Goal: Communication & Community: Answer question/provide support

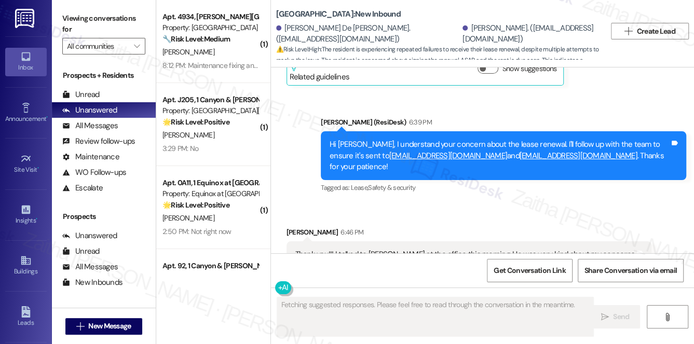
scroll to position [2176, 0]
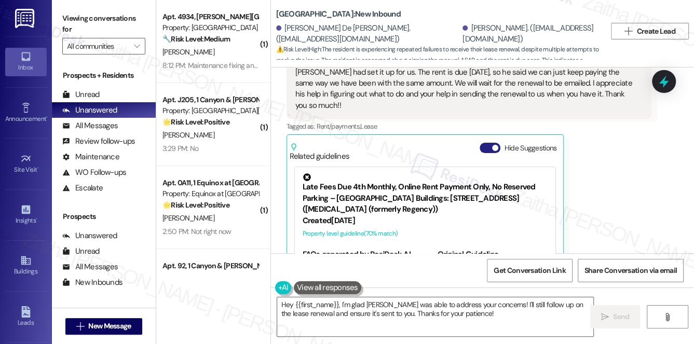
click at [488, 143] on button "Hide Suggestions" at bounding box center [489, 148] width 21 height 10
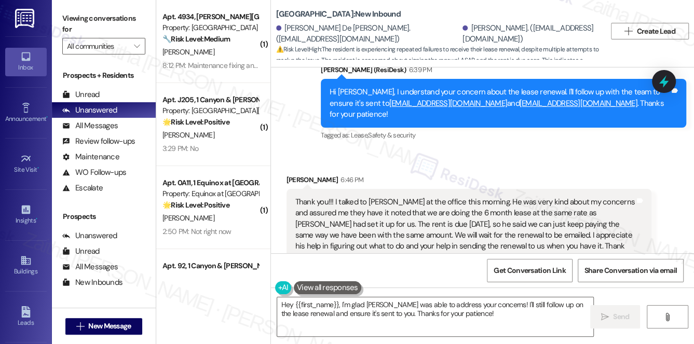
scroll to position [2039, 0]
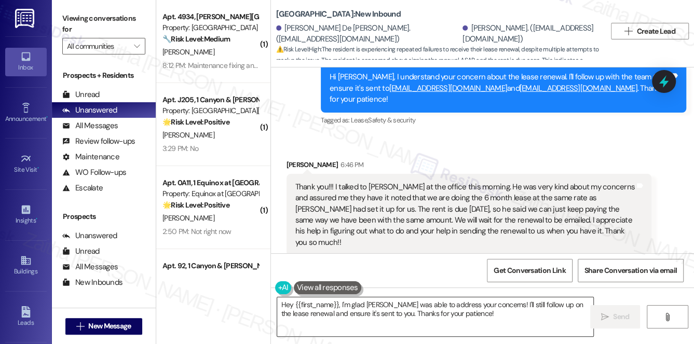
click at [286, 305] on textarea "Hey {{first_name}}, I'm glad [PERSON_NAME] was able to address your concerns! I…" at bounding box center [435, 316] width 316 height 39
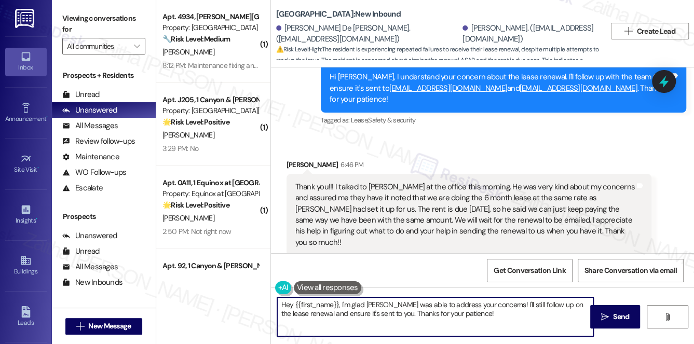
click at [286, 305] on textarea "Hey {{first_name}}, I'm glad [PERSON_NAME] was able to address your concerns! I…" at bounding box center [435, 316] width 316 height 39
click at [374, 304] on textarea "You're welcome, {{first_name}}, I'm glad [PERSON_NAME] was able to address your…" at bounding box center [435, 316] width 316 height 39
type textarea "You're welcome, {{first_name}}! I'm glad [PERSON_NAME] was able to address your…"
click at [607, 322] on button " Send" at bounding box center [615, 316] width 50 height 23
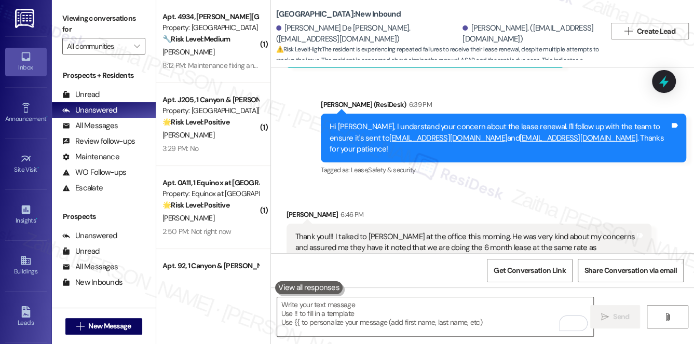
scroll to position [1992, 0]
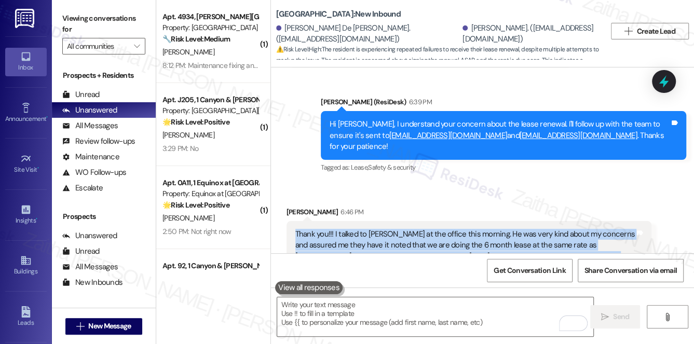
drag, startPoint x: 293, startPoint y: 187, endPoint x: 540, endPoint y: 230, distance: 250.7
click at [540, 230] on div "Thank you!!! I talked to [PERSON_NAME] at the office this morning. He was very …" at bounding box center [465, 262] width 342 height 67
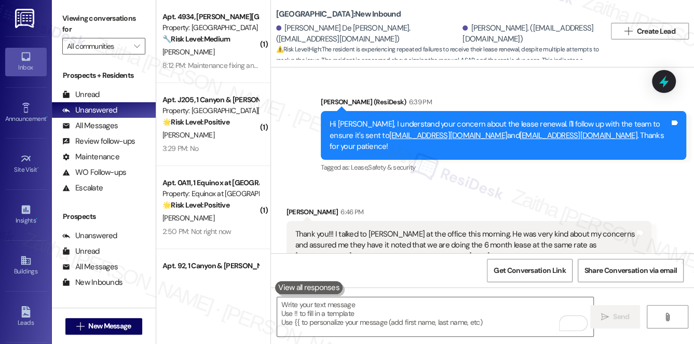
click at [488, 183] on div "Received via SMS [PERSON_NAME] 6:46 PM Thank you!!! I talked to [PERSON_NAME] a…" at bounding box center [482, 270] width 423 height 174
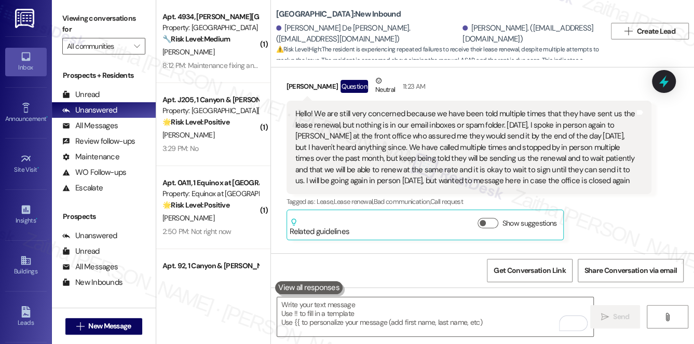
scroll to position [1803, 0]
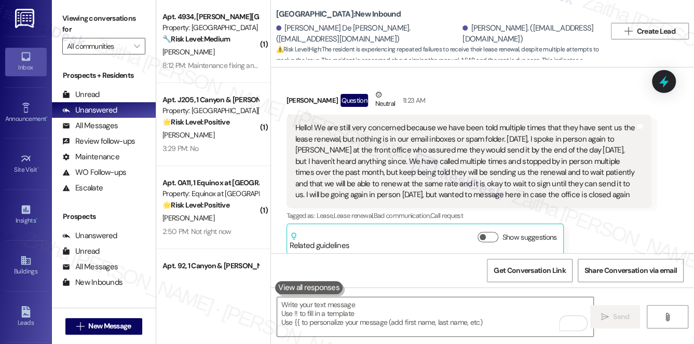
click at [297, 122] on div "Hello! We are still very concerned because we have been told multiple times tha…" at bounding box center [465, 161] width 340 height 78
click at [656, 80] on icon at bounding box center [664, 82] width 18 height 18
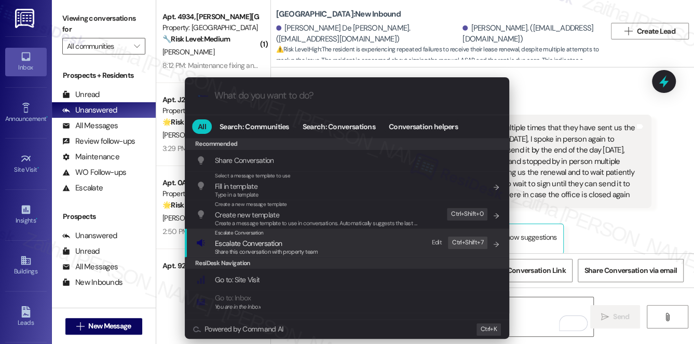
click at [254, 242] on span "Escalate Conversation" at bounding box center [248, 243] width 67 height 9
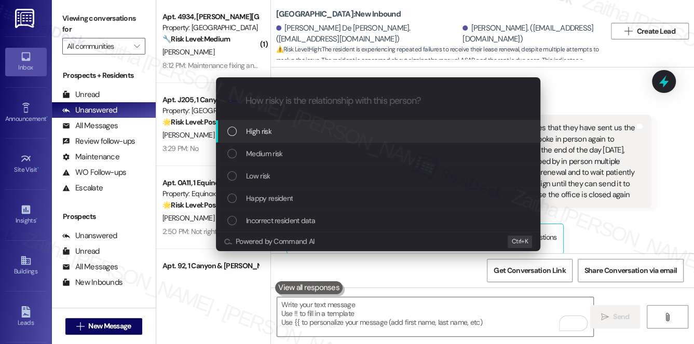
click at [277, 133] on div "High risk" at bounding box center [379, 131] width 304 height 11
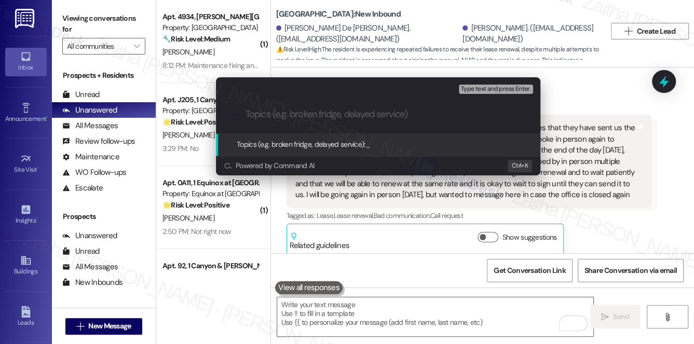
paste input "Lease Renewal Documents Not Received Despite Multiple Requests"
type input "Lease Renewal Documents Not Received Despite Multiple Requests"
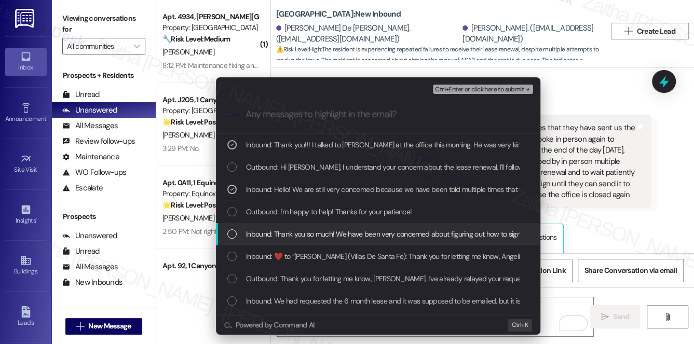
click at [332, 236] on span "Inbound: Thank you so much! We have been very concerned about figuring out how …" at bounding box center [413, 233] width 334 height 11
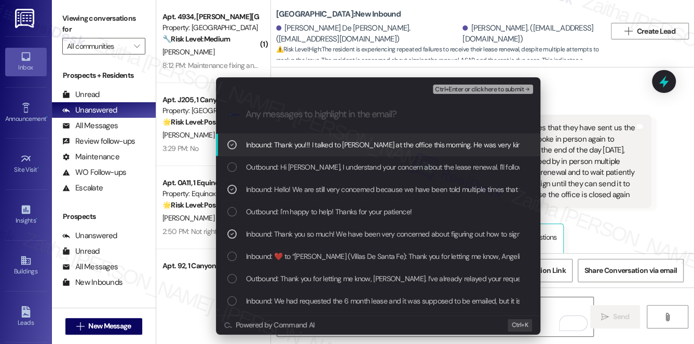
click at [477, 90] on span "Ctrl+Enter or click here to submit" at bounding box center [479, 89] width 89 height 7
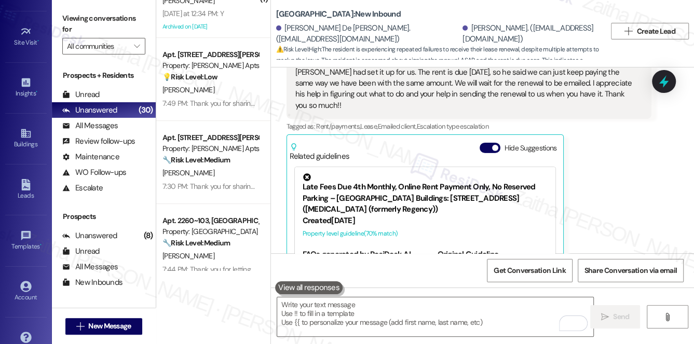
scroll to position [141, 0]
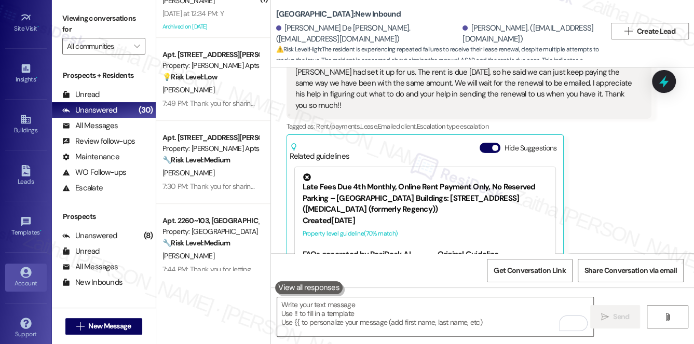
click at [26, 278] on div "Account" at bounding box center [26, 283] width 52 height 10
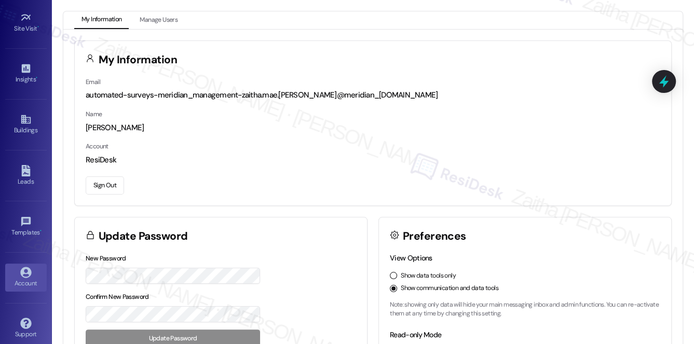
click at [101, 185] on button "Sign Out" at bounding box center [105, 185] width 38 height 18
